Goal: Complete application form

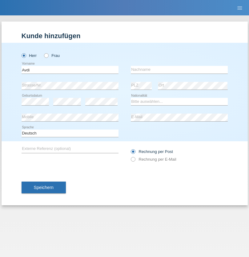
type input "Avdi"
click at [179, 70] on input "text" at bounding box center [179, 70] width 97 height 8
type input "Halimi"
select select "CH"
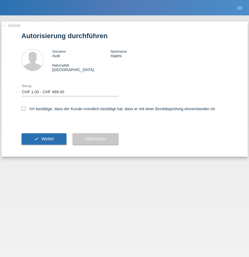
select select "1"
checkbox input "true"
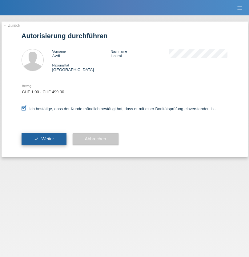
click at [44, 139] on span "Weiter" at bounding box center [47, 138] width 13 height 5
